Goal: Navigation & Orientation: Find specific page/section

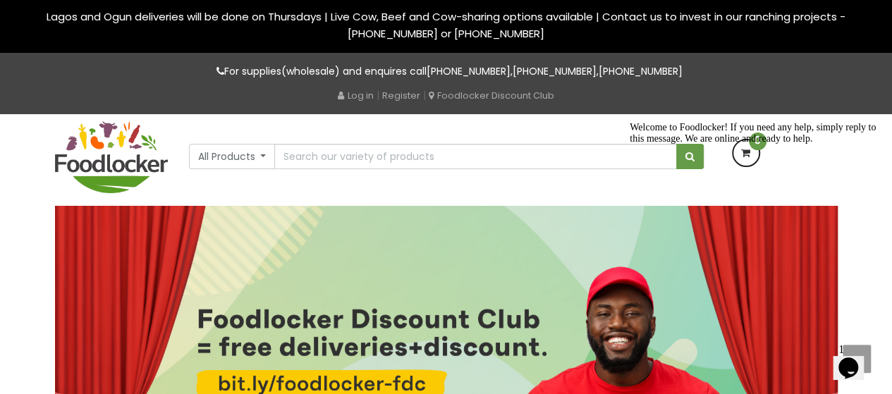
scroll to position [1, 0]
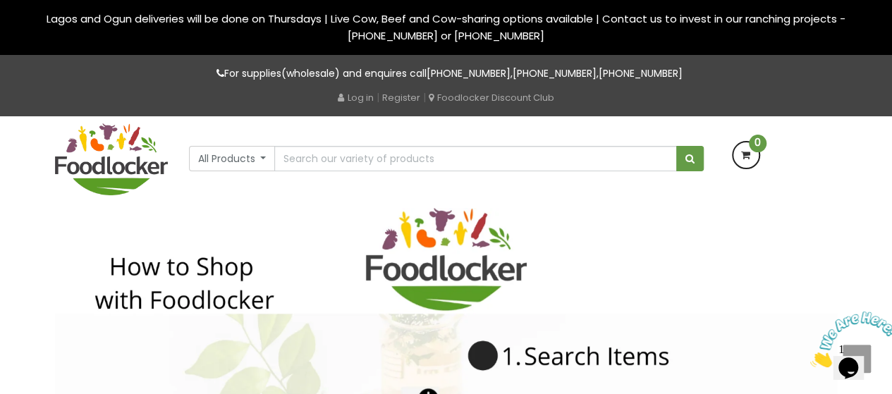
drag, startPoint x: 708, startPoint y: 161, endPoint x: 590, endPoint y: 156, distance: 118.5
click at [590, 156] on div "All Products All Products Baby Food [GEOGRAPHIC_DATA] Oil" at bounding box center [446, 143] width 536 height 55
click at [840, 180] on div "All Products All Products Baby Food Baking Biscuit" at bounding box center [445, 162] width 803 height 92
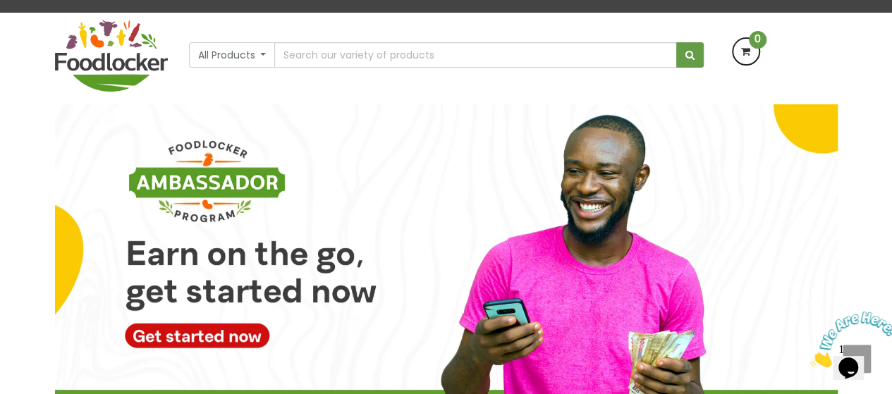
scroll to position [114, 0]
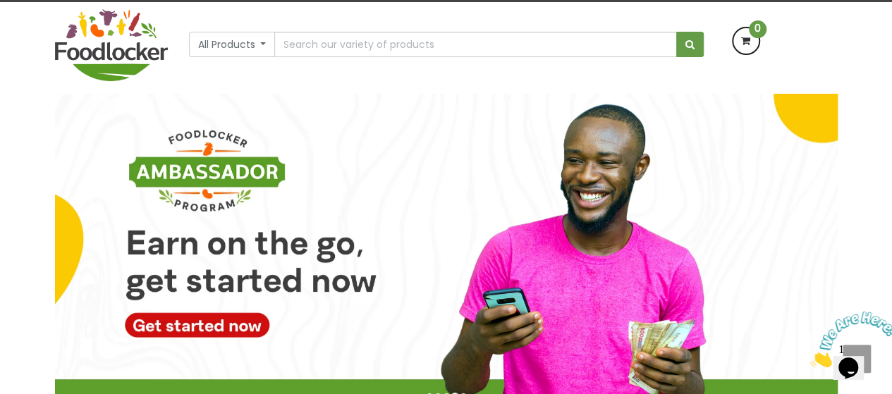
click at [590, 201] on img at bounding box center [446, 258] width 782 height 329
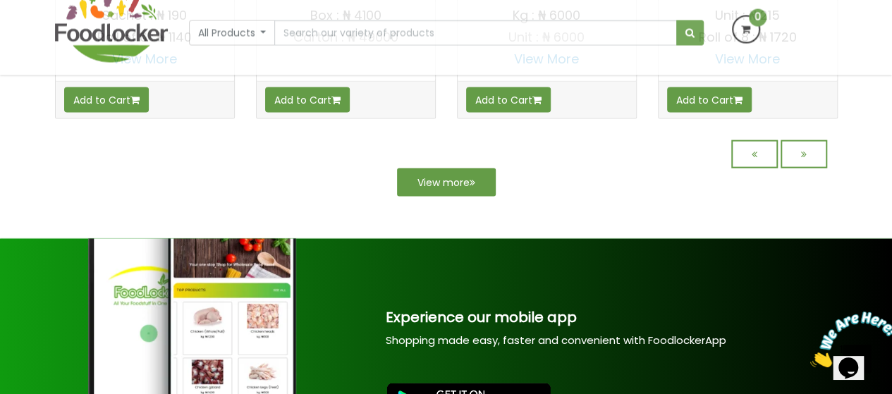
scroll to position [1307, 0]
